Goal: Task Accomplishment & Management: Use online tool/utility

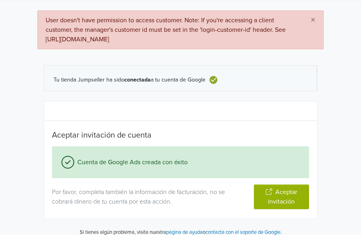
scroll to position [28, 0]
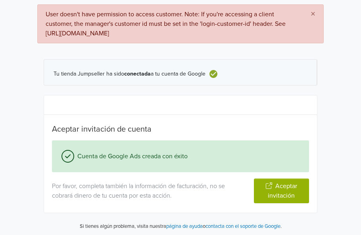
drag, startPoint x: 120, startPoint y: 71, endPoint x: 141, endPoint y: 71, distance: 21.0
click at [121, 71] on span "Tu tienda Jumpseller ha sido conectada a tu cuenta de Google" at bounding box center [130, 74] width 152 height 7
click at [141, 71] on b "conectada" at bounding box center [137, 73] width 27 height 7
drag, startPoint x: 206, startPoint y: 69, endPoint x: 230, endPoint y: 83, distance: 27.4
click at [206, 70] on div "Tu tienda Jumpseller ha sido conectada a tu cuenta de Google" at bounding box center [136, 74] width 165 height 10
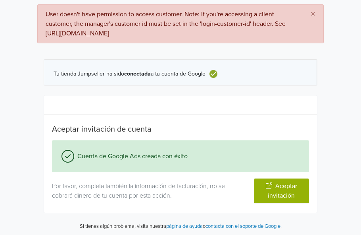
click at [278, 190] on button "Aceptar invitación" at bounding box center [282, 190] width 56 height 25
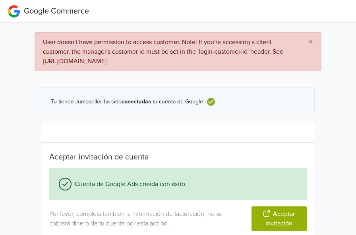
drag, startPoint x: 269, startPoint y: 58, endPoint x: 27, endPoint y: 64, distance: 242.6
click at [28, 62] on div "× User doesn't have permission to access customer. Note: If you're accessing a …" at bounding box center [178, 144] width 368 height 242
click at [13, 119] on div "× User doesn't have permission to access customer. Note: If you're accessing a …" at bounding box center [178, 144] width 368 height 242
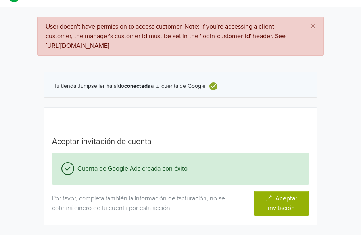
scroll to position [28, 0]
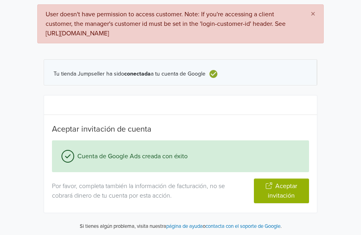
click at [285, 188] on button "Aceptar invitación" at bounding box center [282, 190] width 56 height 25
